Goal: Task Accomplishment & Management: Use online tool/utility

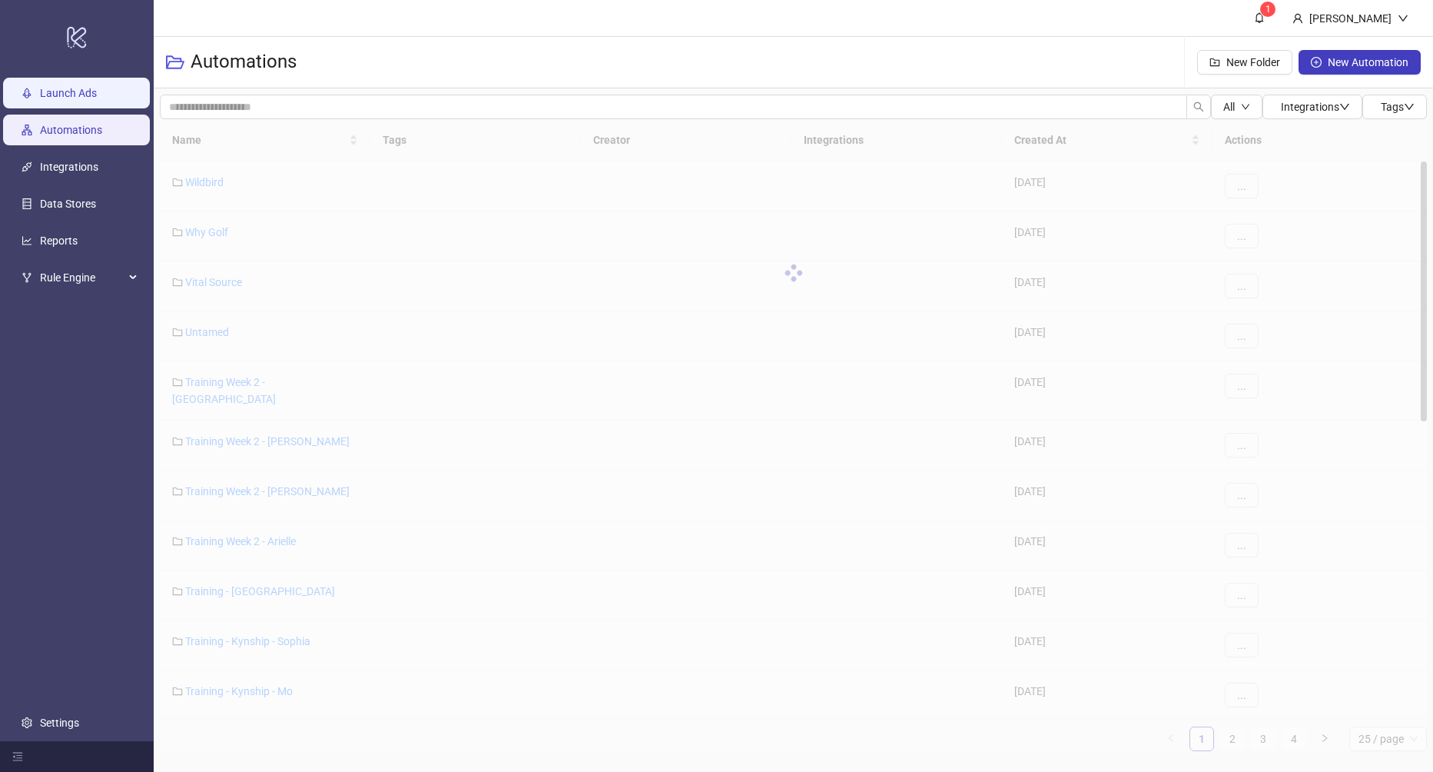
click at [63, 91] on link "Launch Ads" at bounding box center [68, 93] width 57 height 12
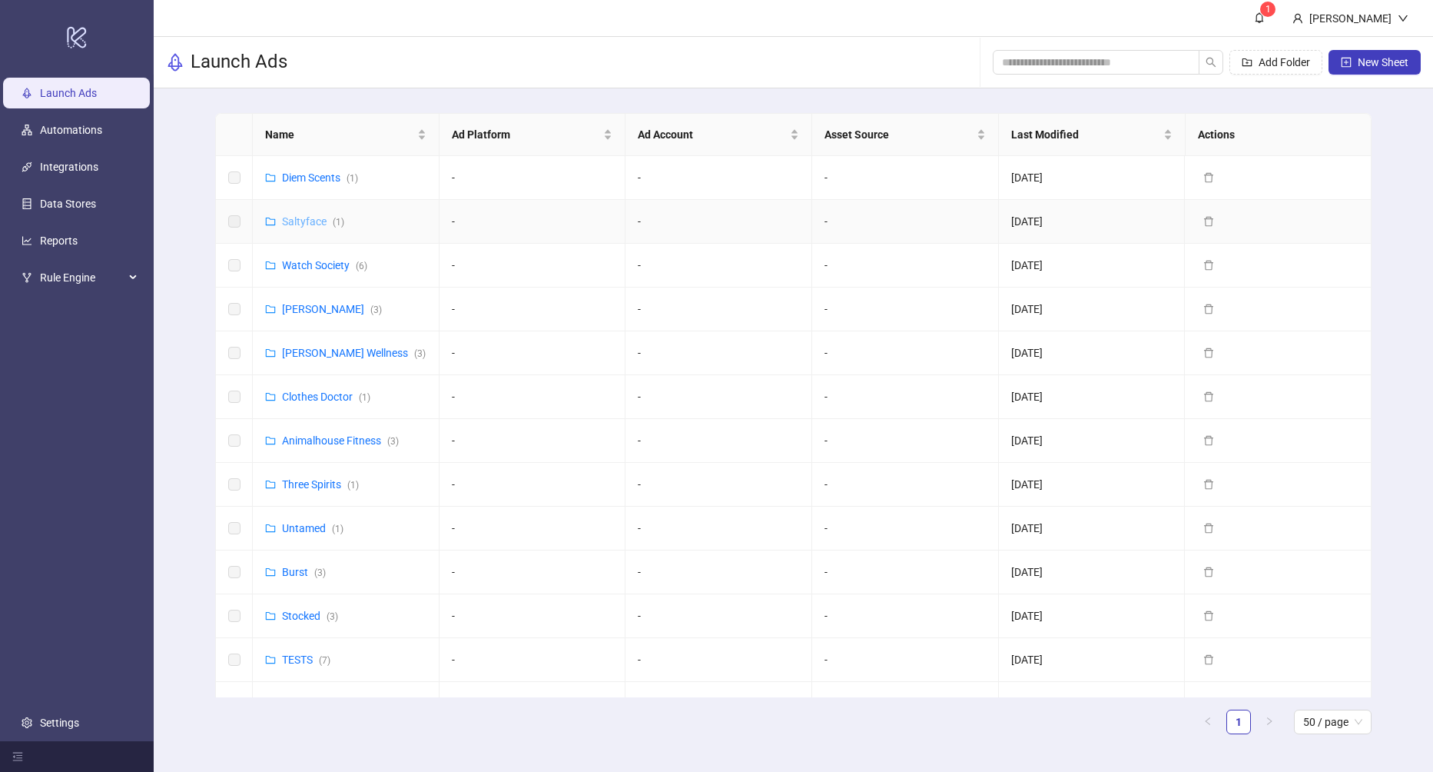
click at [301, 221] on link "Saltyface ( 1 )" at bounding box center [313, 221] width 62 height 12
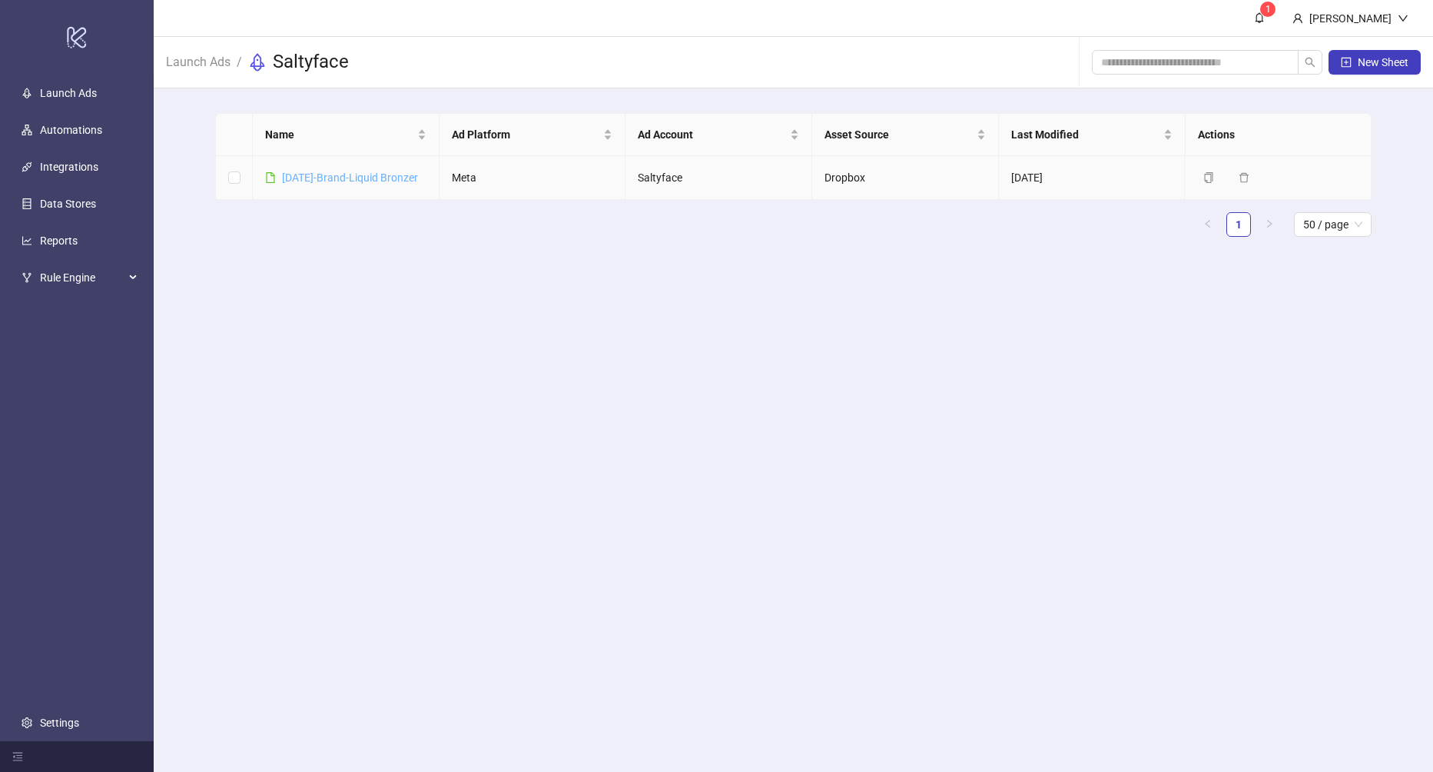
click at [347, 174] on link "[DATE]-Brand-Liquid Bronzer" at bounding box center [350, 177] width 136 height 12
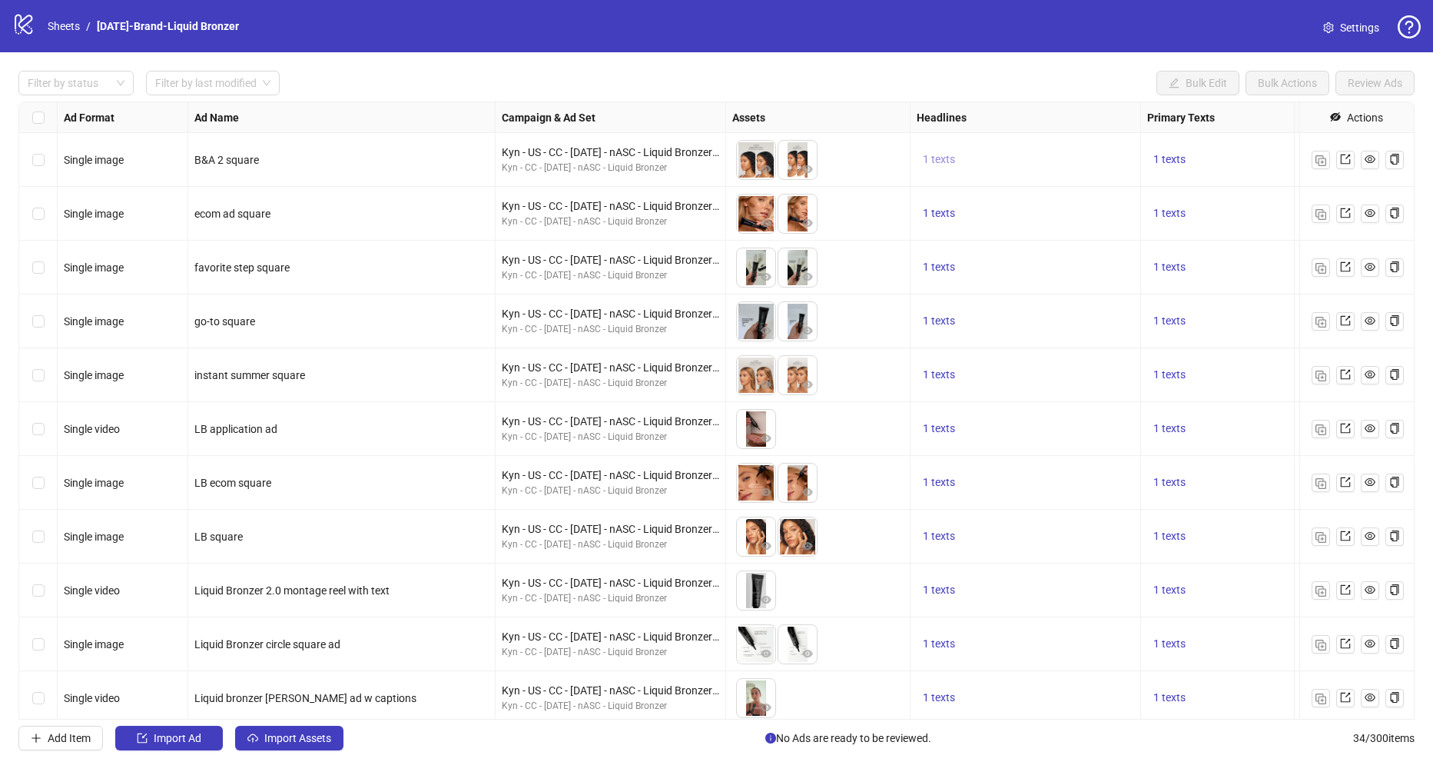
click at [944, 160] on span "1 texts" at bounding box center [939, 159] width 32 height 12
click at [957, 65] on div "Filter by status Filter by last modified Bulk Edit Bulk Actions Review Ads Ad F…" at bounding box center [716, 410] width 1433 height 716
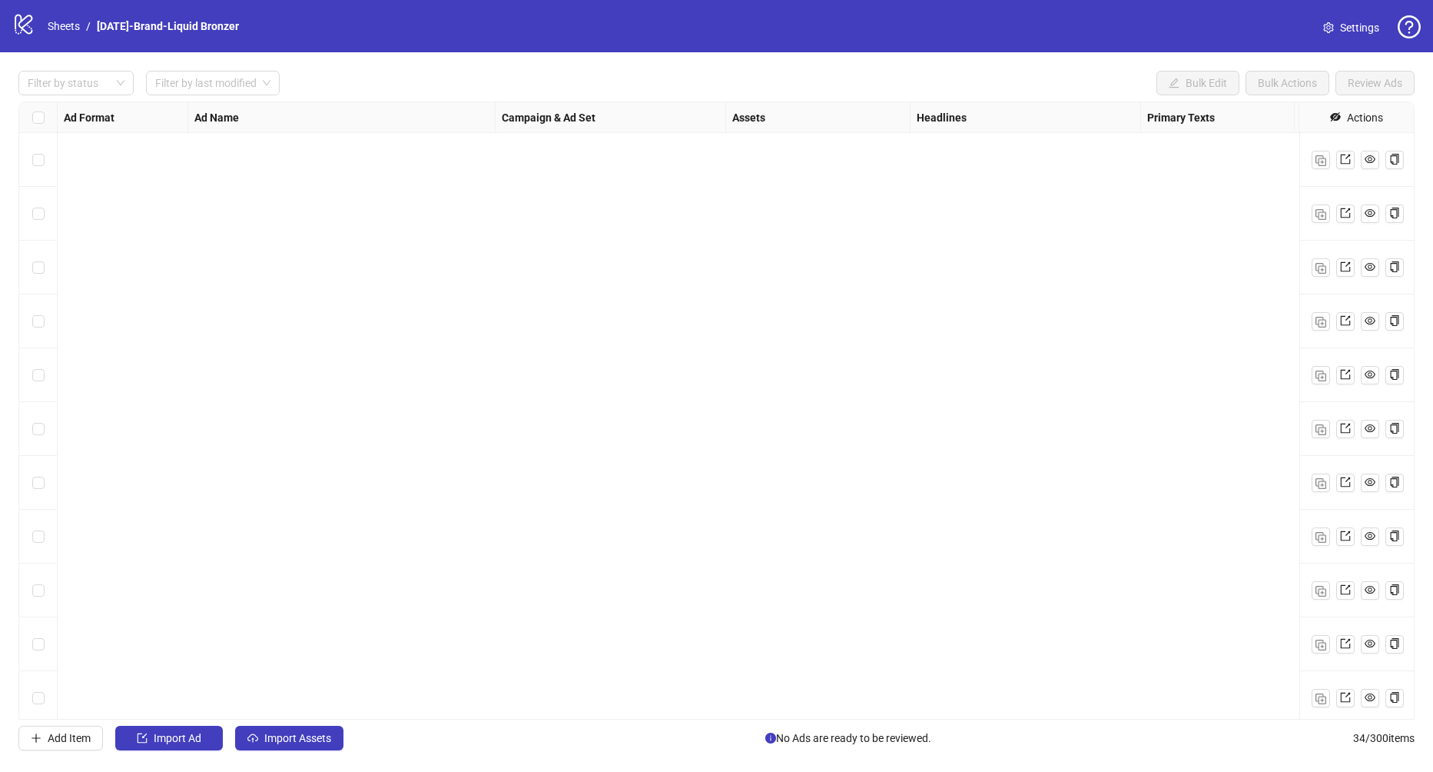
scroll to position [1243, 0]
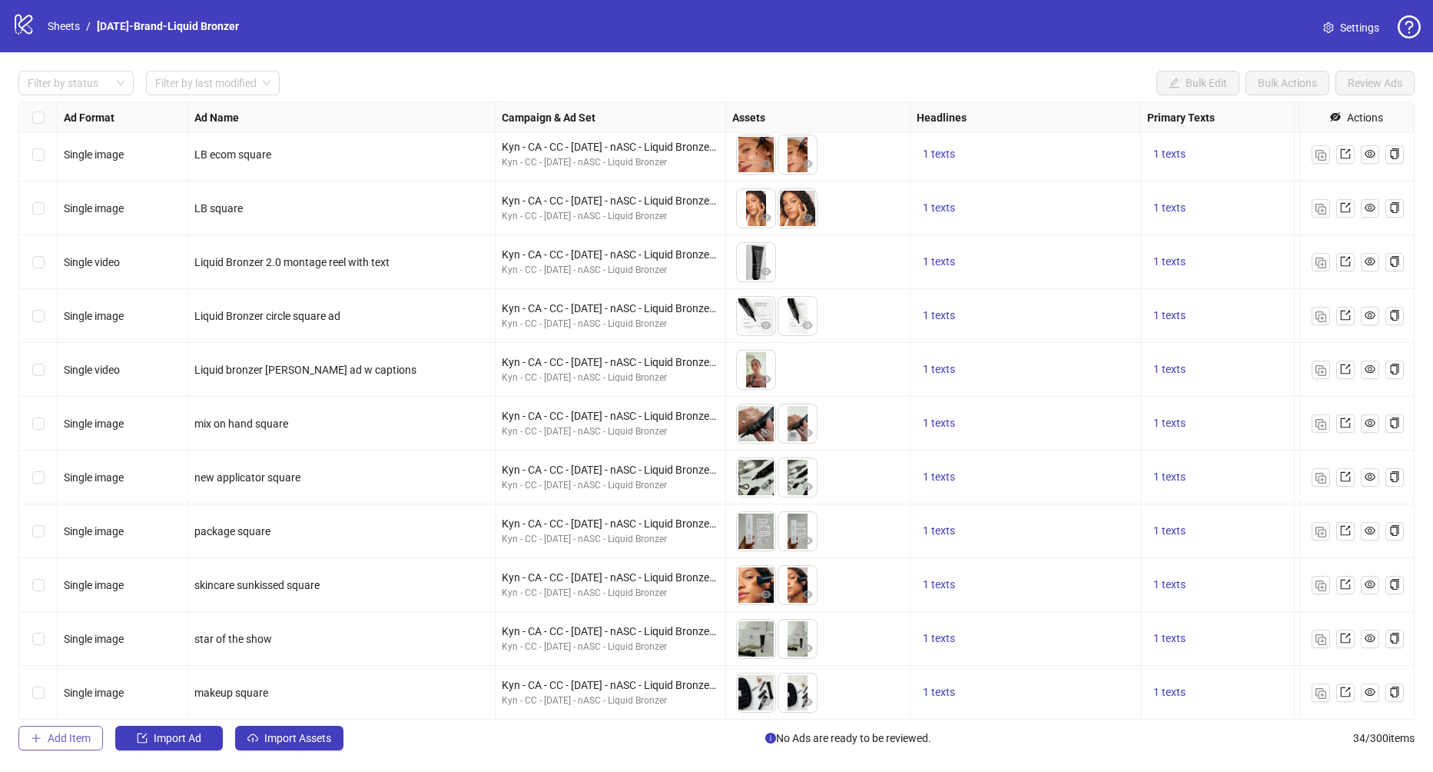
click at [71, 732] on span "Add Item" at bounding box center [69, 738] width 43 height 12
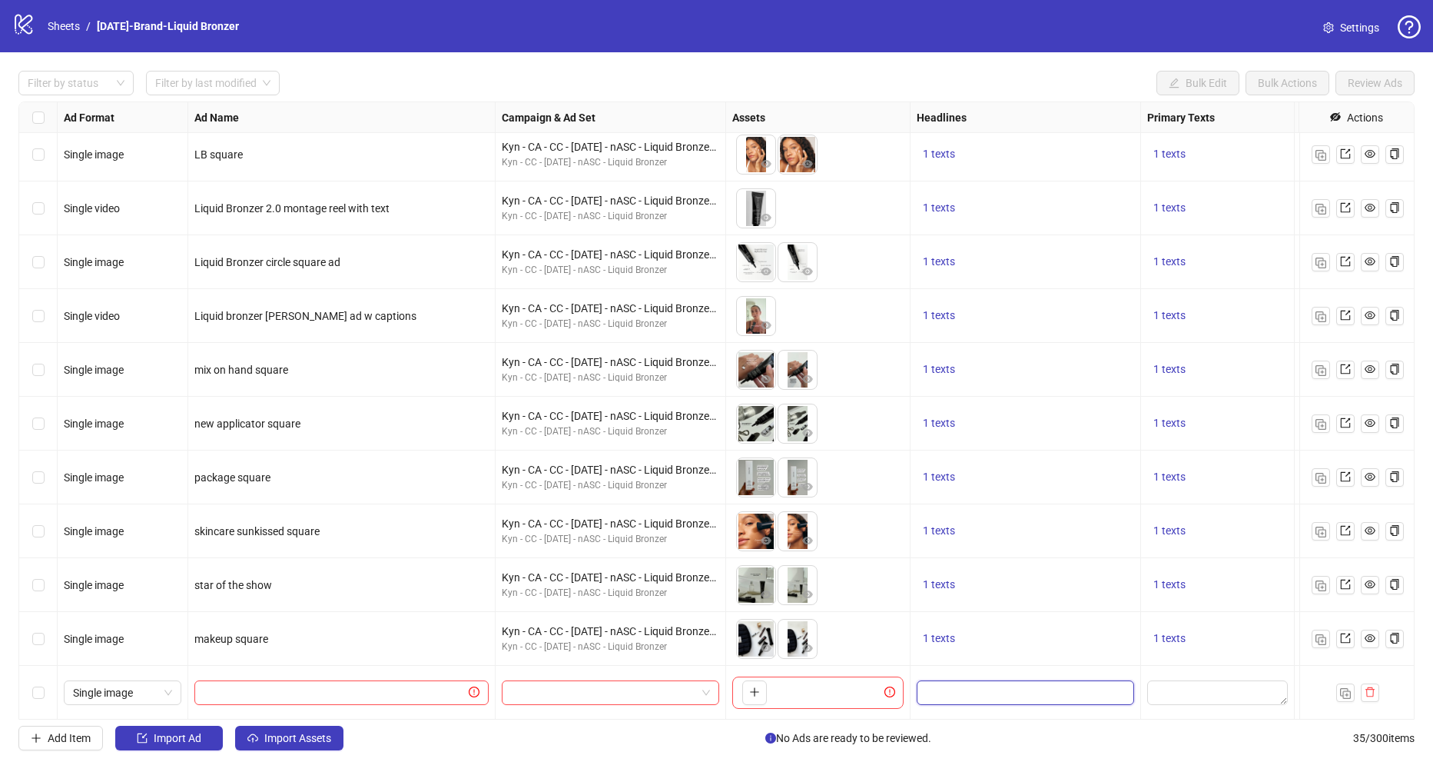
click at [1003, 695] on input "Edit values" at bounding box center [1024, 692] width 196 height 17
click at [1371, 692] on icon "delete" at bounding box center [1370, 691] width 11 height 11
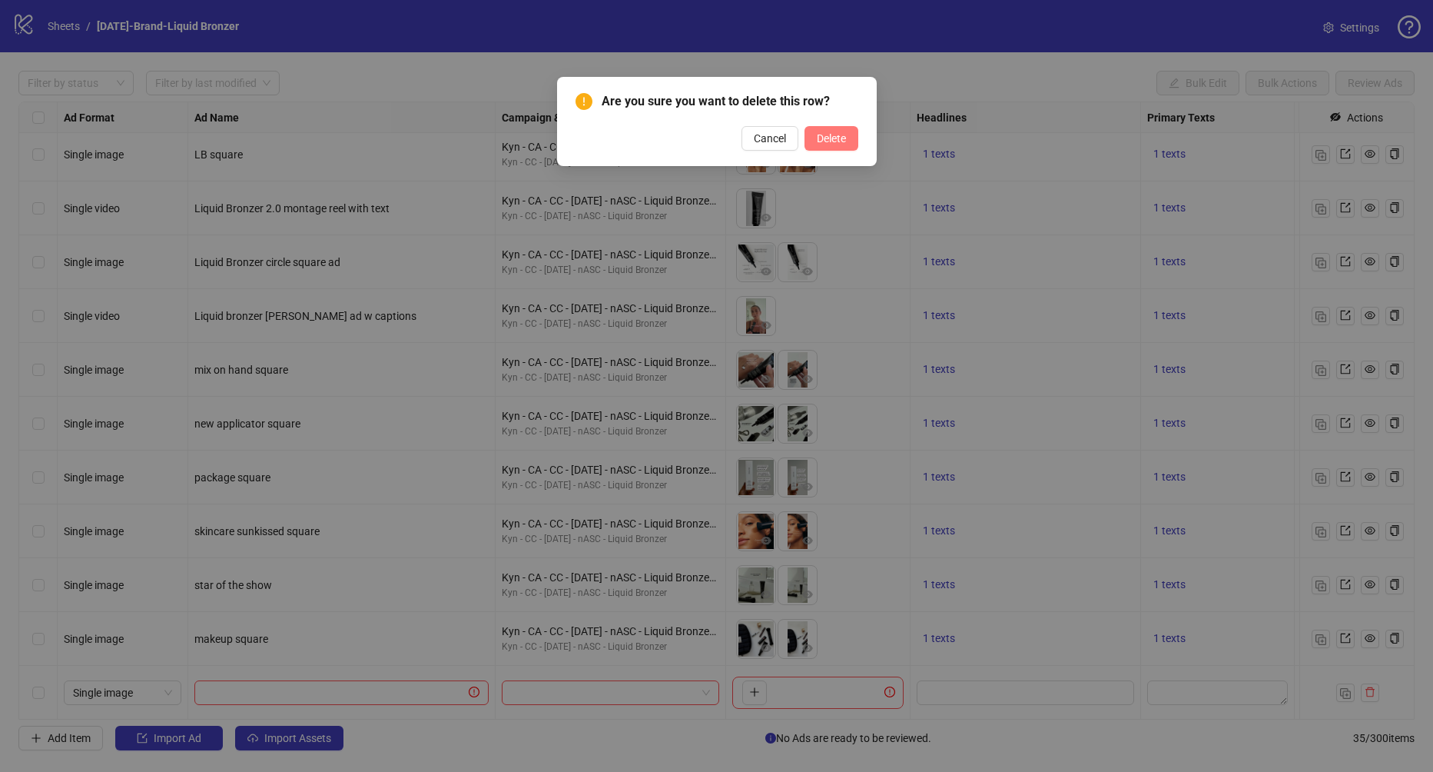
click at [823, 135] on span "Delete" at bounding box center [831, 138] width 29 height 12
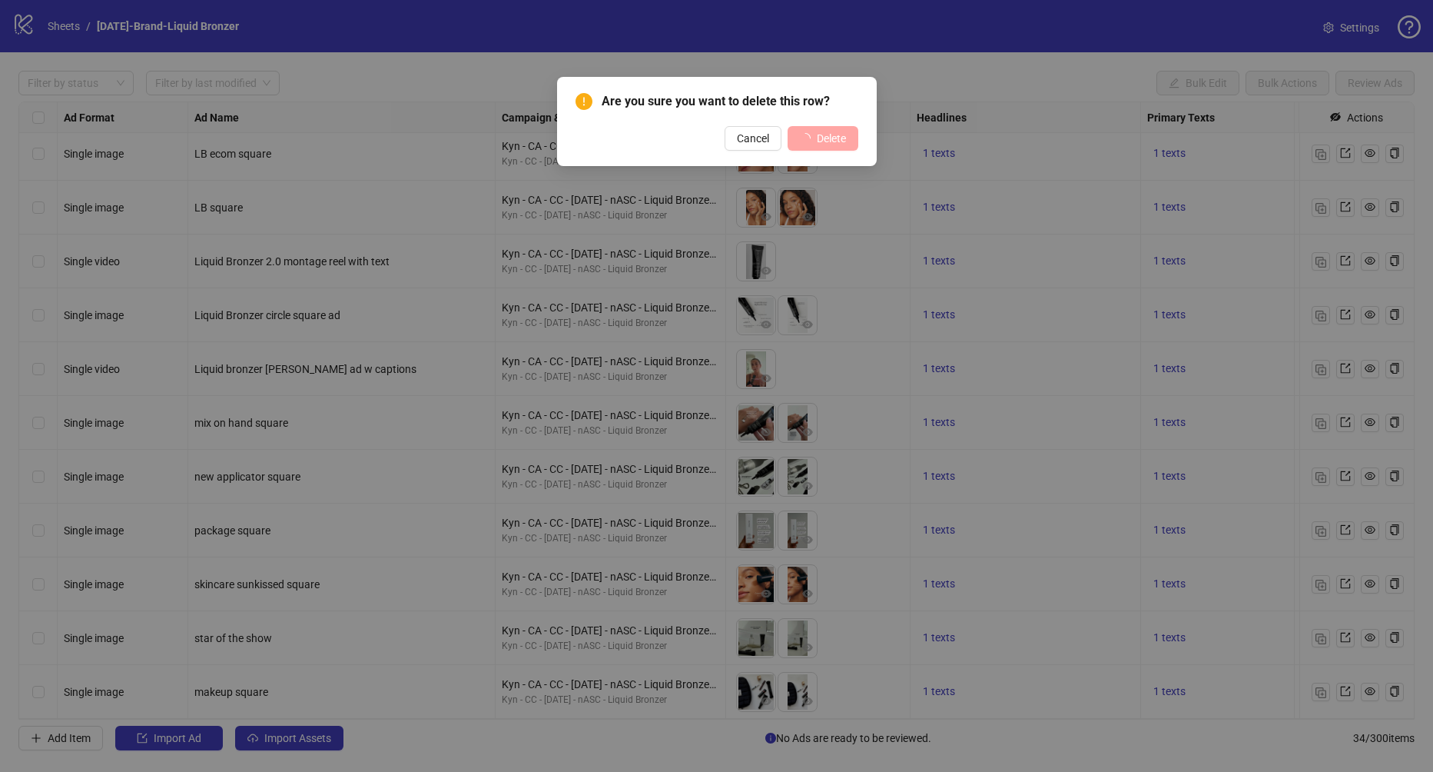
scroll to position [1243, 0]
